Goal: Information Seeking & Learning: Check status

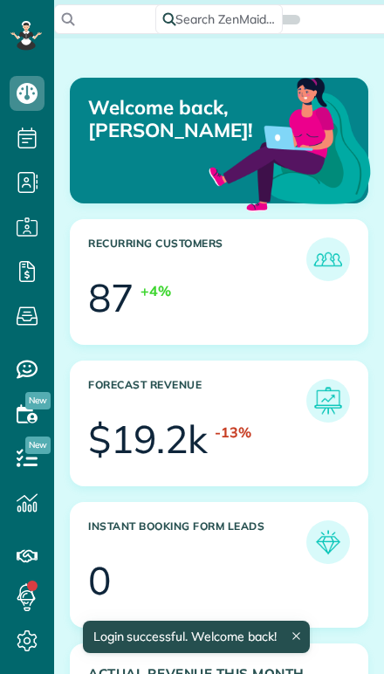
scroll to position [124, 279]
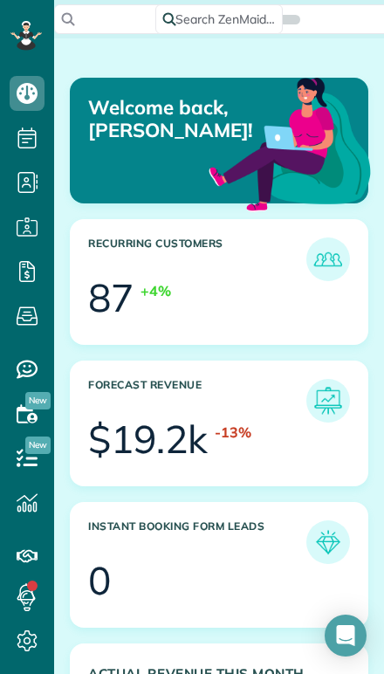
click at [337, 634] on icon "Open Intercom Messenger" at bounding box center [345, 635] width 21 height 21
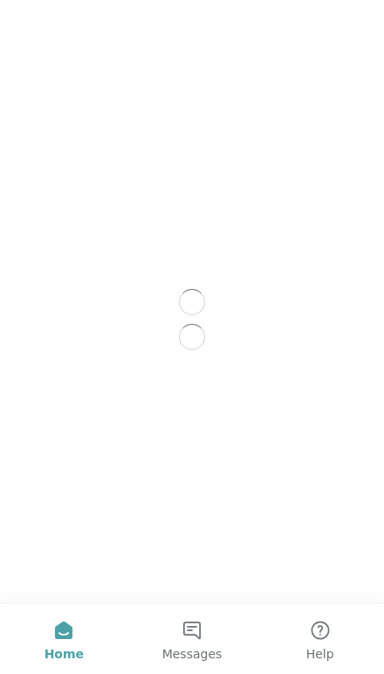
scroll to position [0, 0]
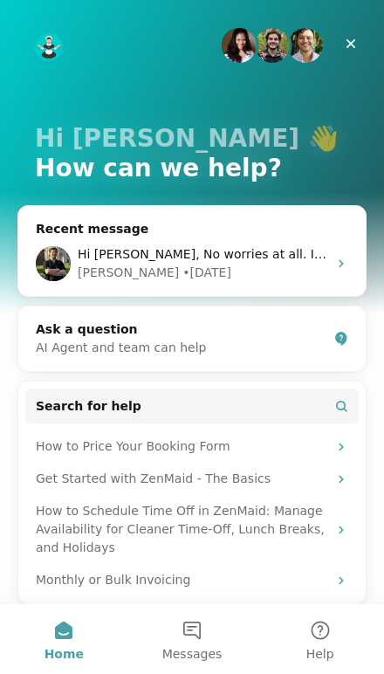
click at [71, 323] on div "Ask a question" at bounding box center [182, 329] width 292 height 18
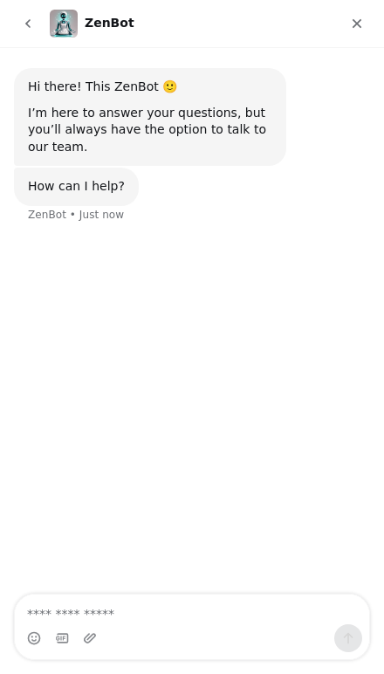
click at [237, 623] on textarea "Ask a question…" at bounding box center [192, 610] width 354 height 30
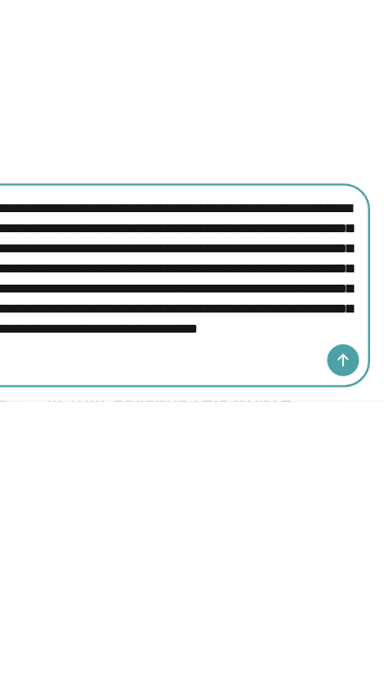
scroll to position [49, 0]
type textarea "**********"
click at [300, 272] on icon "Send a message…" at bounding box center [294, 270] width 14 height 14
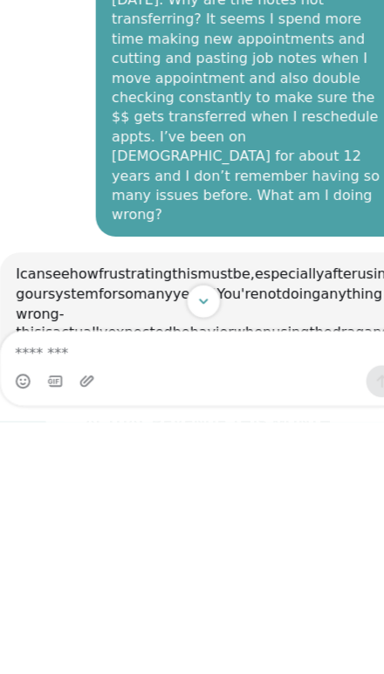
scroll to position [127, 0]
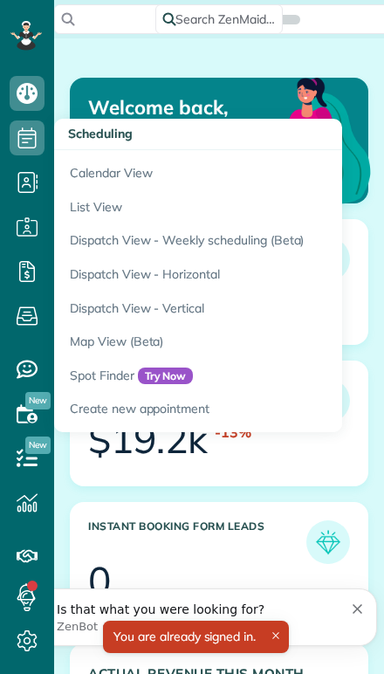
click at [104, 172] on link "Calendar View" at bounding box center [272, 170] width 437 height 40
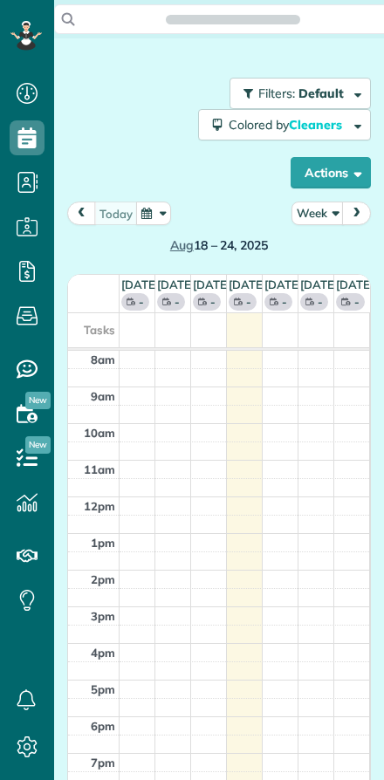
scroll to position [8, 8]
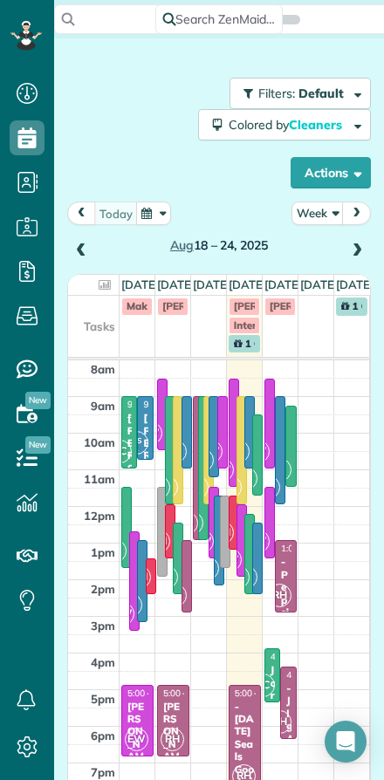
click at [316, 213] on button "Week" at bounding box center [318, 214] width 52 height 24
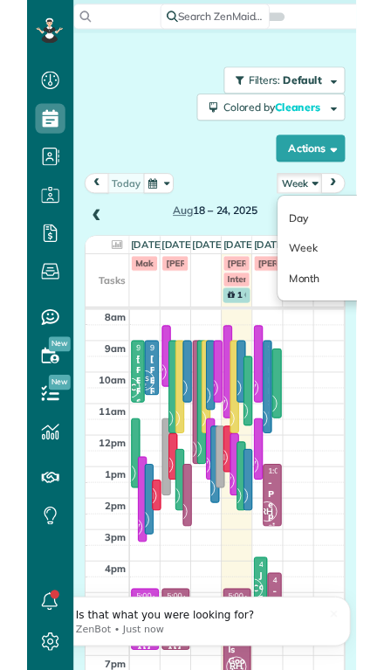
scroll to position [0, 0]
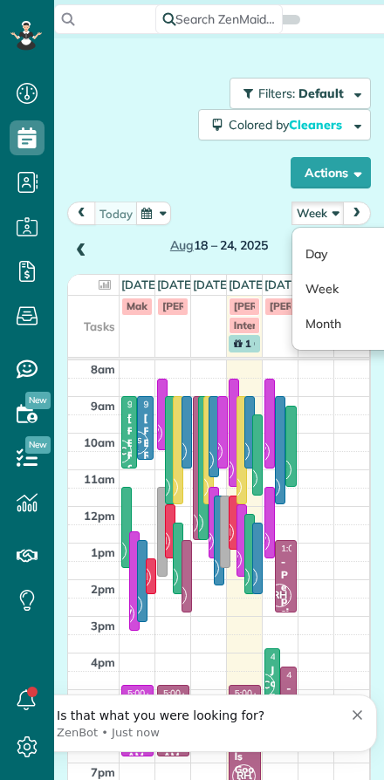
click at [313, 250] on link "Day" at bounding box center [361, 254] width 138 height 35
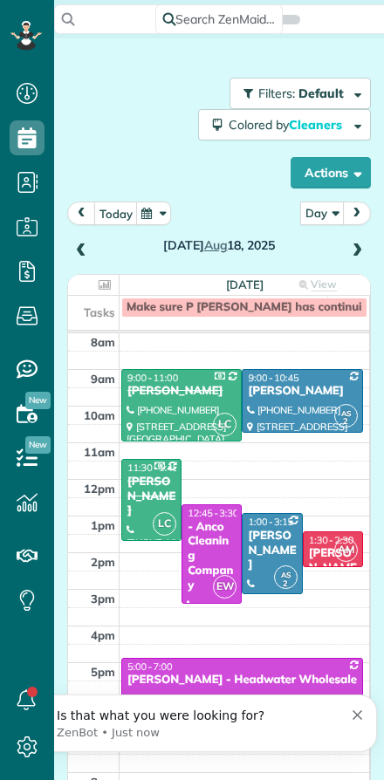
click at [109, 210] on button "today" at bounding box center [116, 214] width 44 height 24
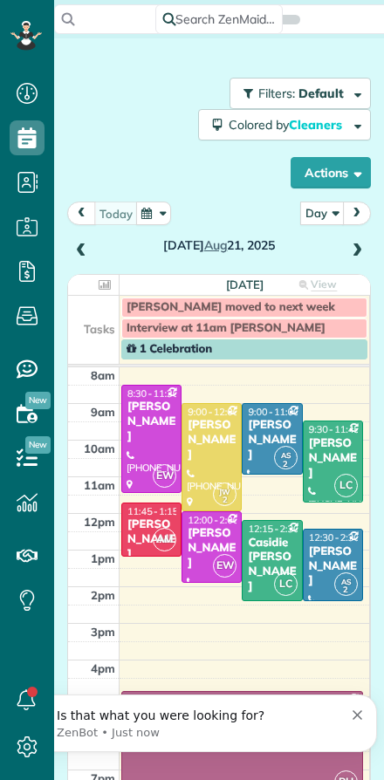
click at [325, 464] on div "[PERSON_NAME]" at bounding box center [333, 459] width 50 height 45
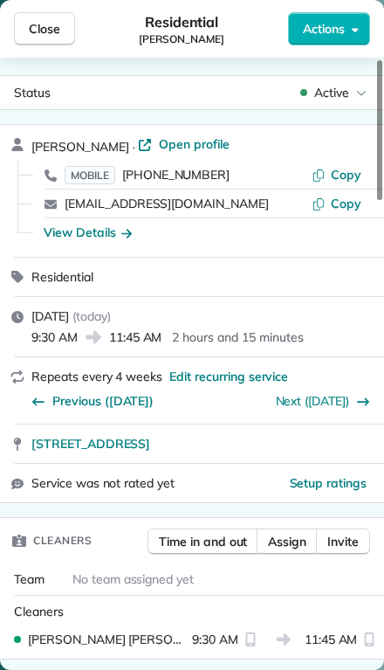
scroll to position [4, 0]
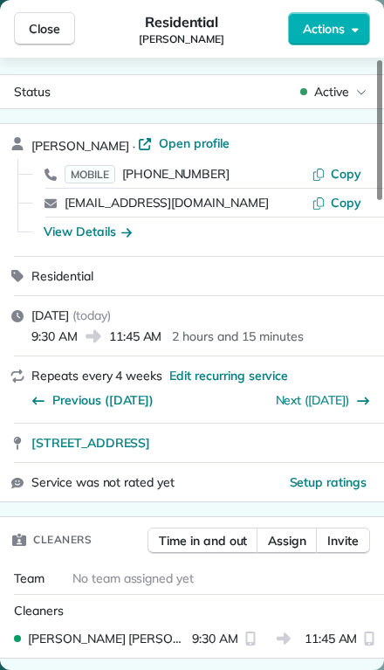
scroll to position [780, 54]
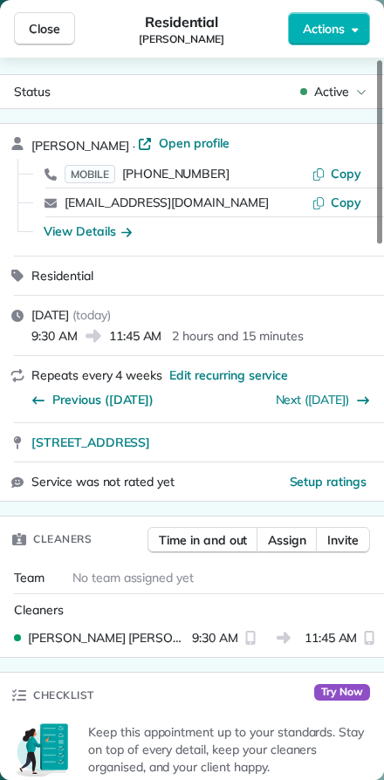
click at [37, 24] on span "Close" at bounding box center [44, 28] width 31 height 17
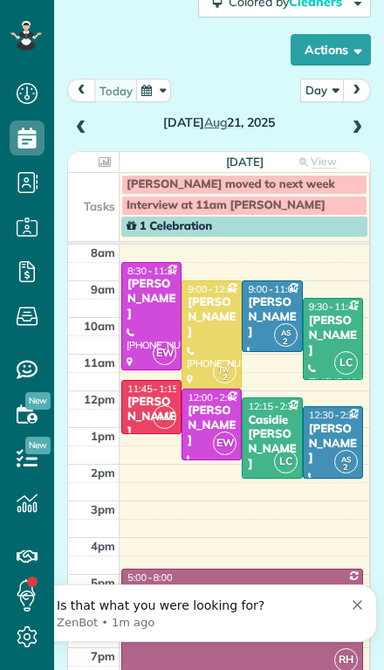
scroll to position [117, 0]
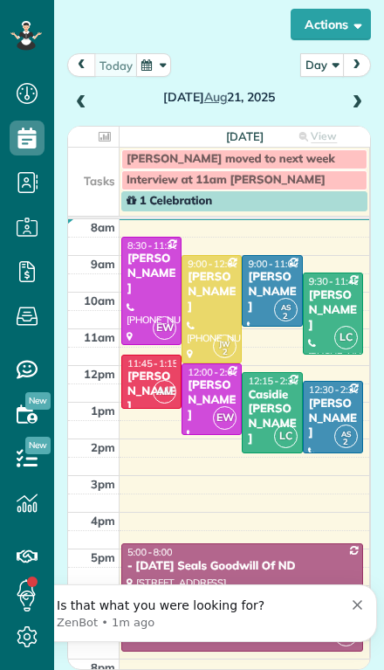
click at [363, 95] on span at bounding box center [356, 103] width 19 height 16
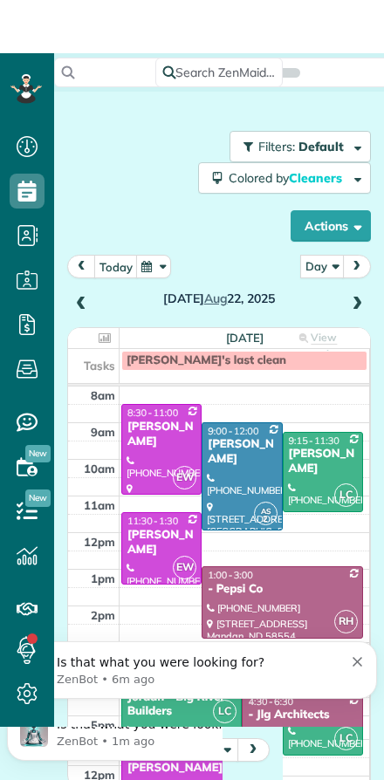
scroll to position [0, 0]
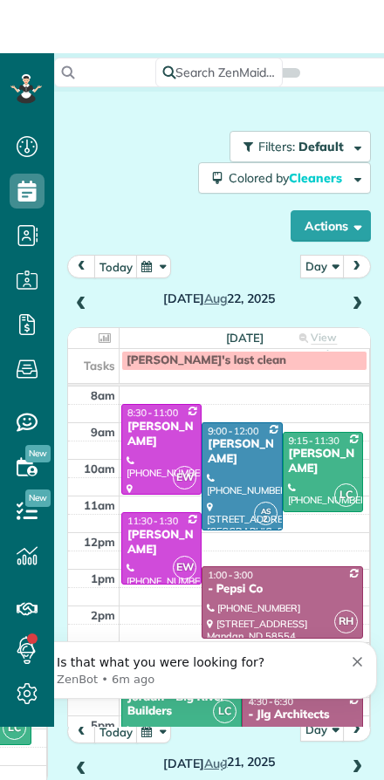
scroll to position [780, 54]
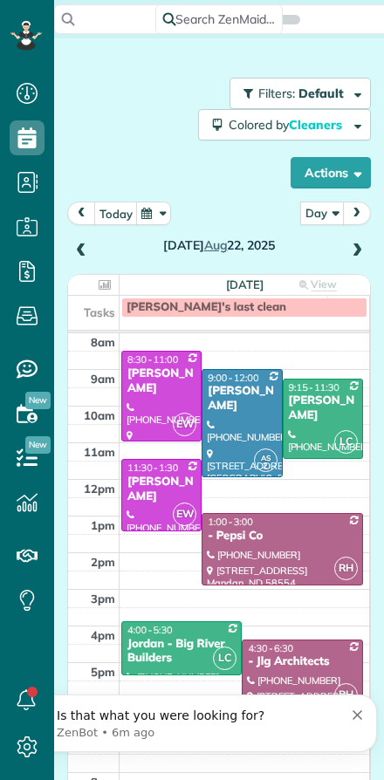
click at [368, 204] on div "Day Day Week Month" at bounding box center [335, 214] width 71 height 24
click at [360, 214] on span "next" at bounding box center [357, 213] width 14 height 11
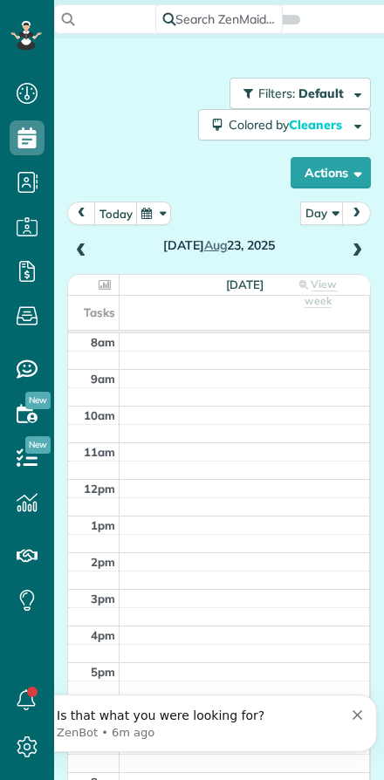
click at [354, 210] on span "next" at bounding box center [357, 213] width 14 height 11
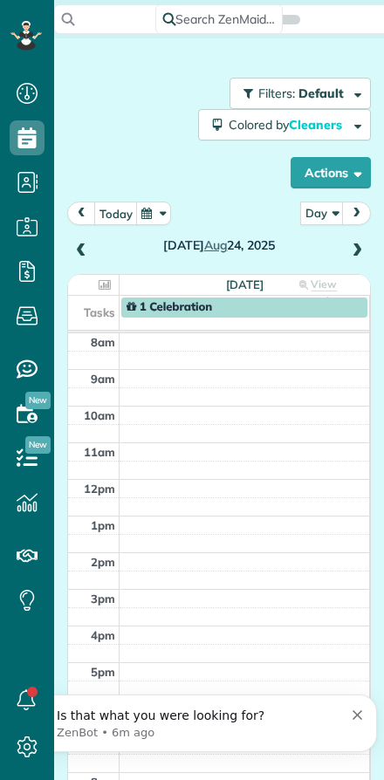
click at [354, 205] on button "next" at bounding box center [356, 214] width 29 height 24
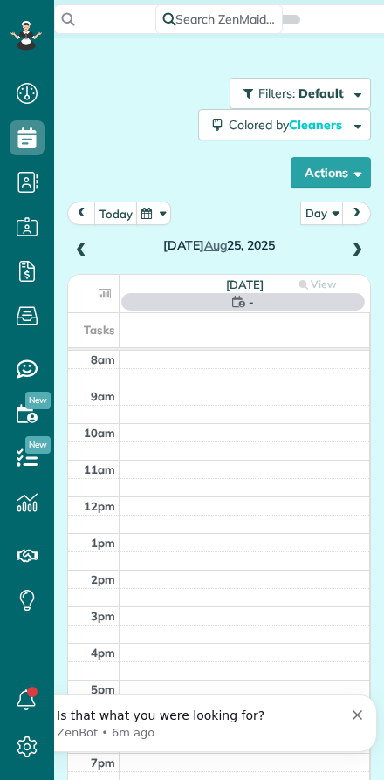
click at [359, 210] on span "next" at bounding box center [357, 213] width 14 height 11
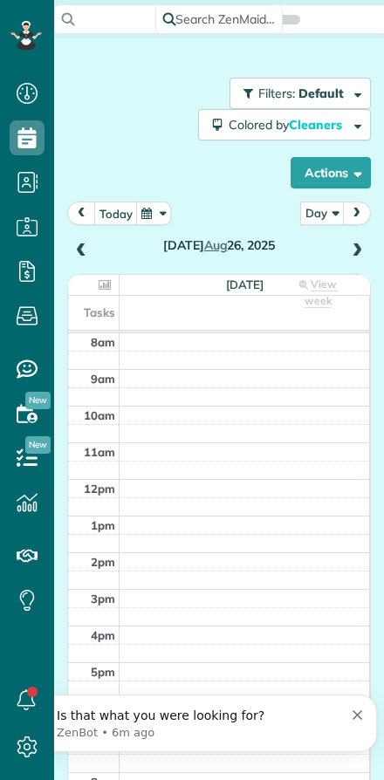
click at [77, 252] on span at bounding box center [81, 252] width 19 height 16
